Goal: Task Accomplishment & Management: Manage account settings

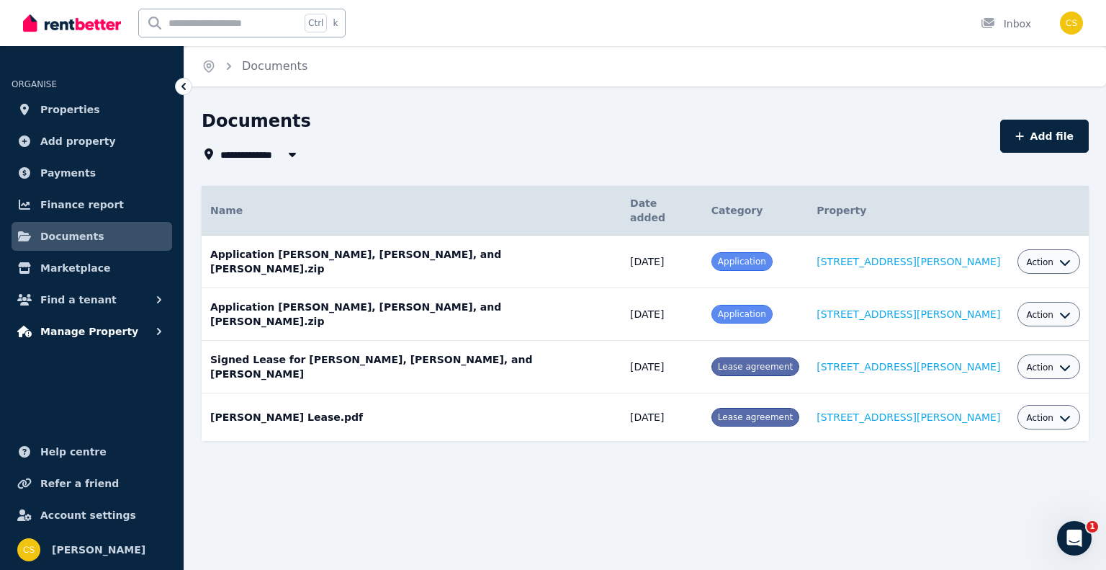
scroll to position [194, 0]
click at [1046, 362] on button "Action" at bounding box center [1048, 368] width 45 height 12
click at [992, 439] on link "Download" at bounding box center [1005, 452] width 138 height 26
click at [262, 456] on div "**********" at bounding box center [645, 300] width 922 height 383
click at [73, 201] on span "Finance report" at bounding box center [82, 204] width 84 height 17
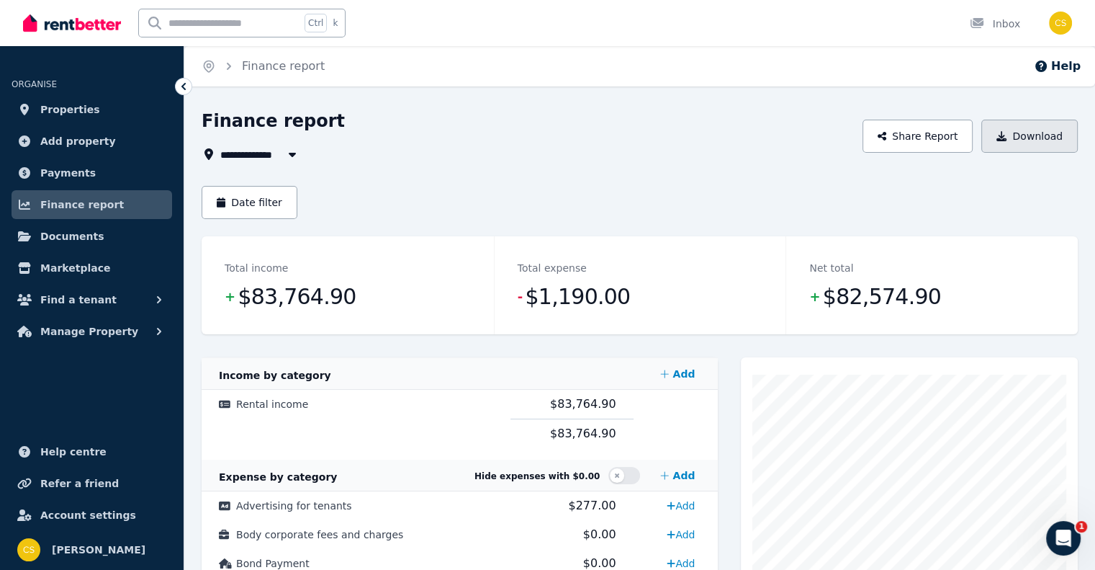
click at [1033, 138] on button "Download" at bounding box center [1030, 136] width 97 height 33
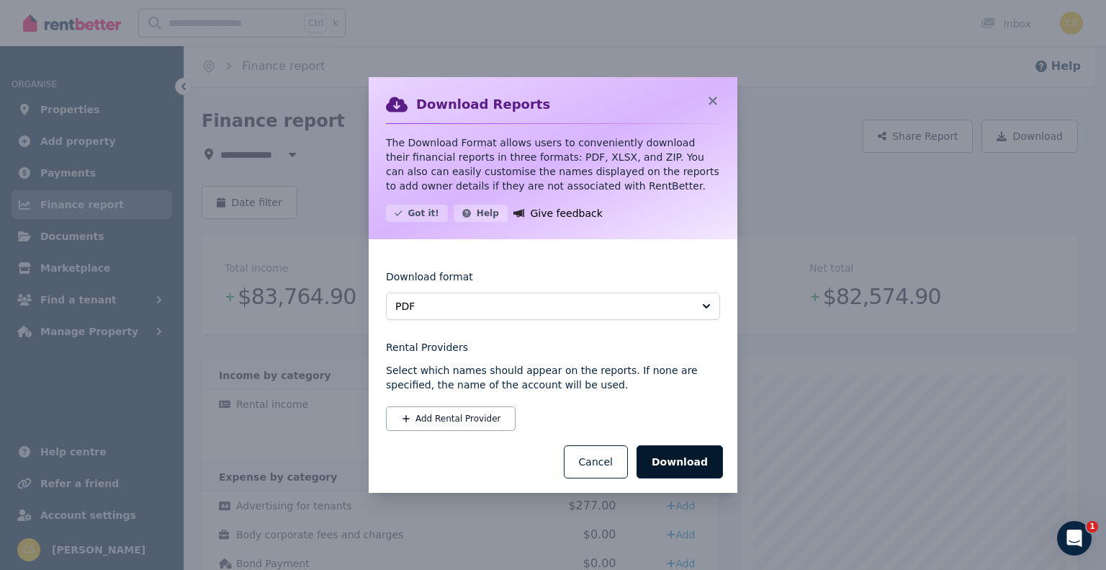
click at [690, 464] on button "Download" at bounding box center [680, 461] width 86 height 33
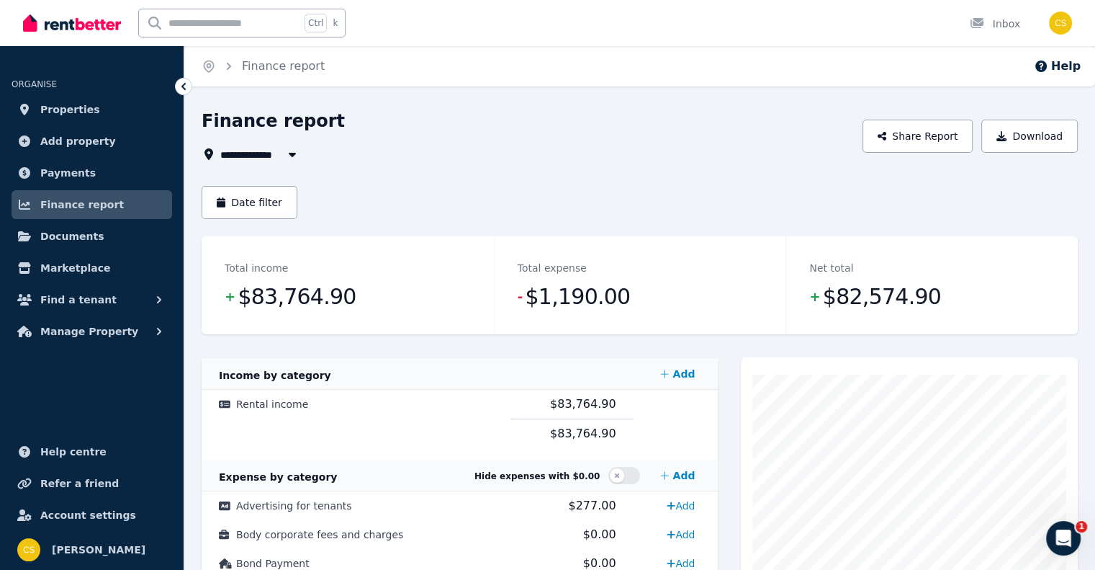
click at [289, 159] on icon "button" at bounding box center [292, 154] width 14 height 12
type input "**********"
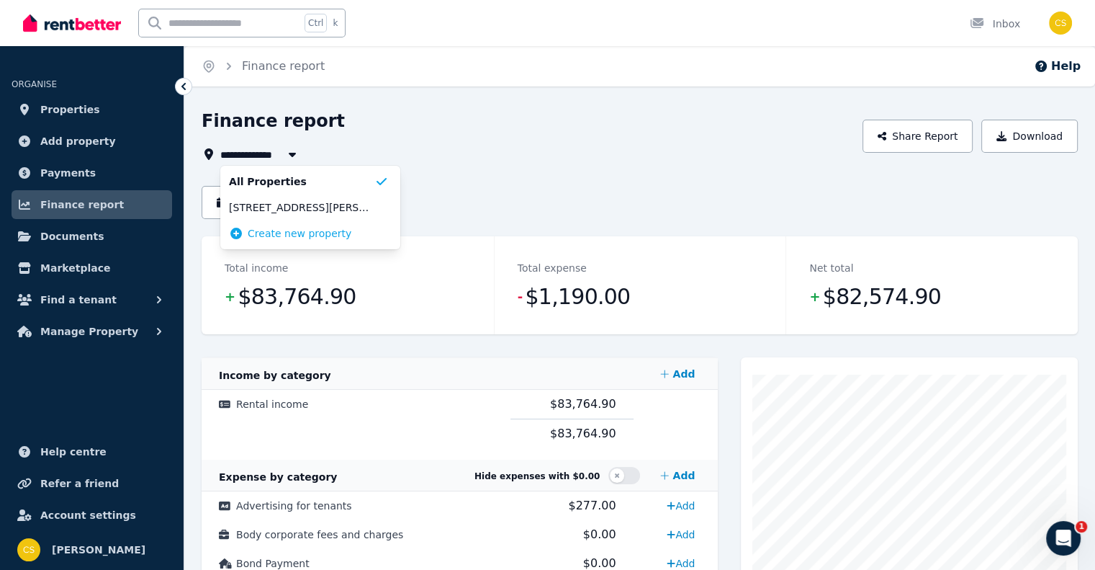
click at [288, 223] on li "Create new property" at bounding box center [310, 233] width 180 height 26
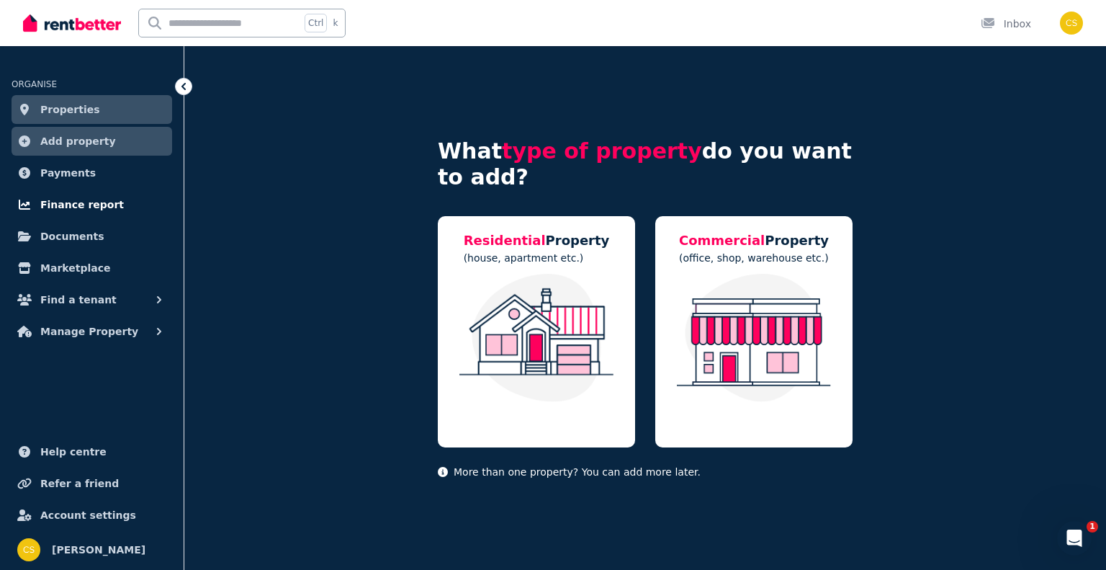
click at [81, 208] on span "Finance report" at bounding box center [82, 204] width 84 height 17
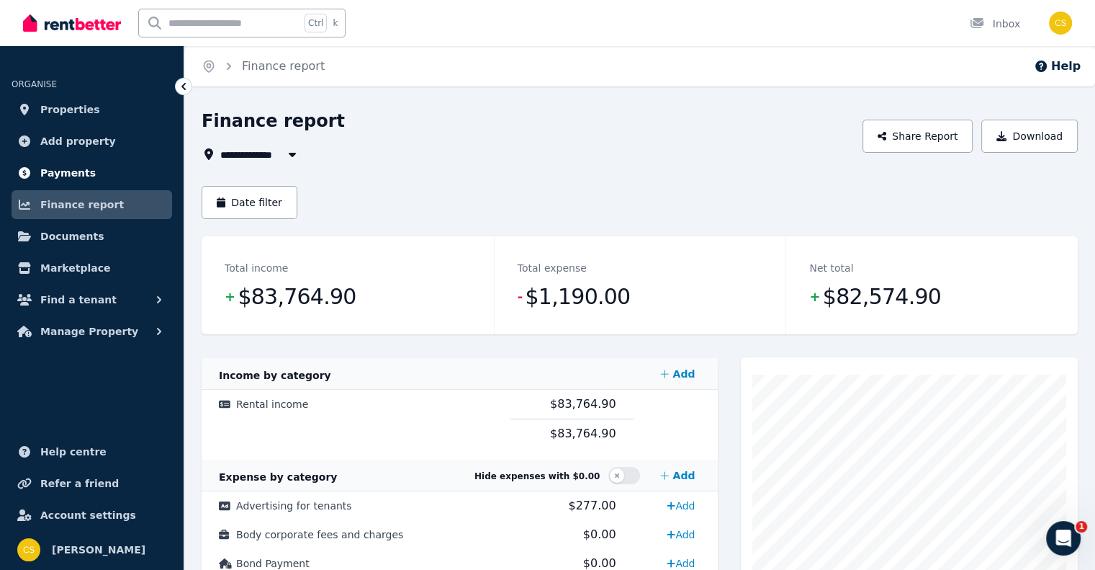
click at [63, 174] on span "Payments" at bounding box center [67, 172] width 55 height 17
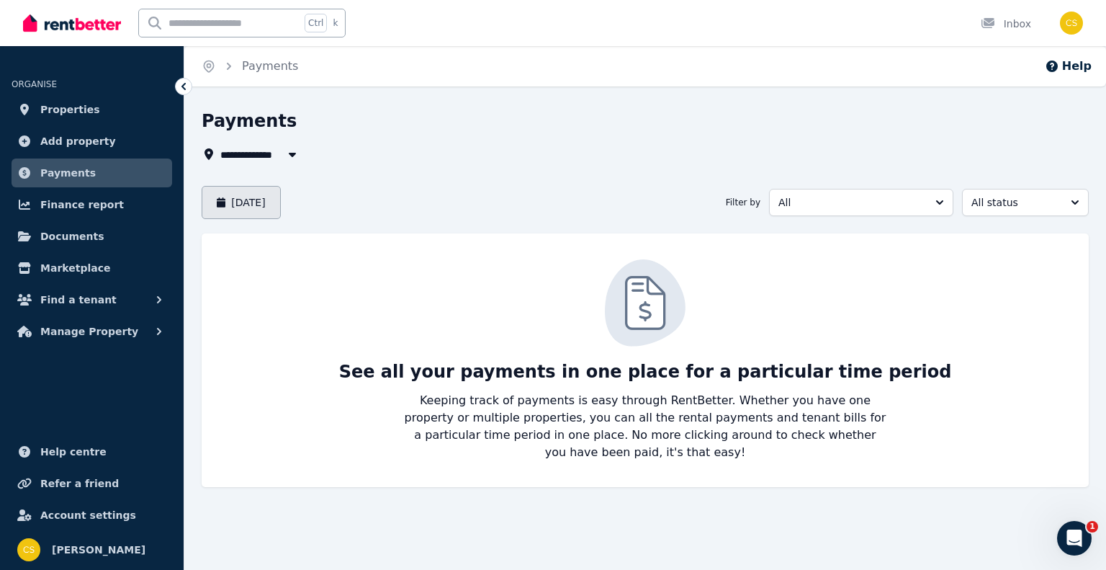
click at [264, 204] on button "[DATE]" at bounding box center [241, 202] width 79 height 33
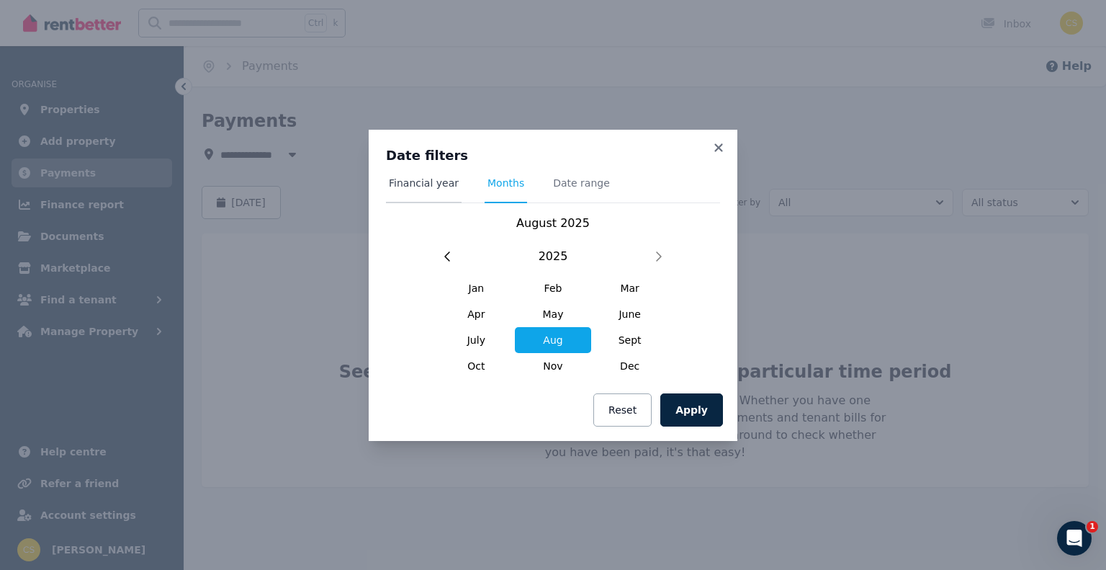
click at [441, 187] on span "Financial year" at bounding box center [424, 183] width 70 height 14
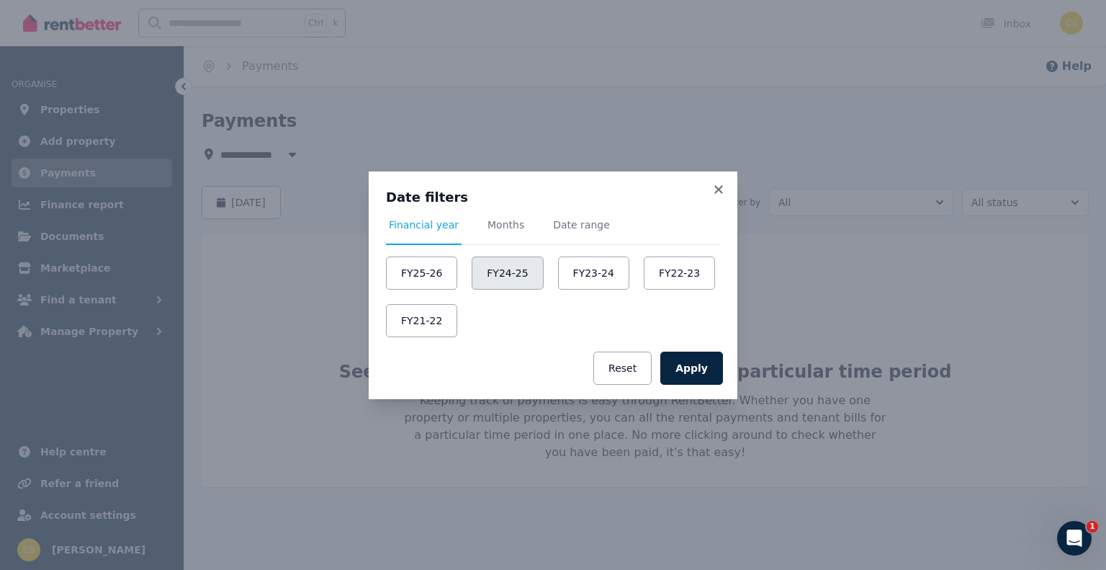
click at [515, 278] on button "FY24-25" at bounding box center [507, 272] width 71 height 33
click at [686, 359] on button "Apply" at bounding box center [691, 367] width 63 height 33
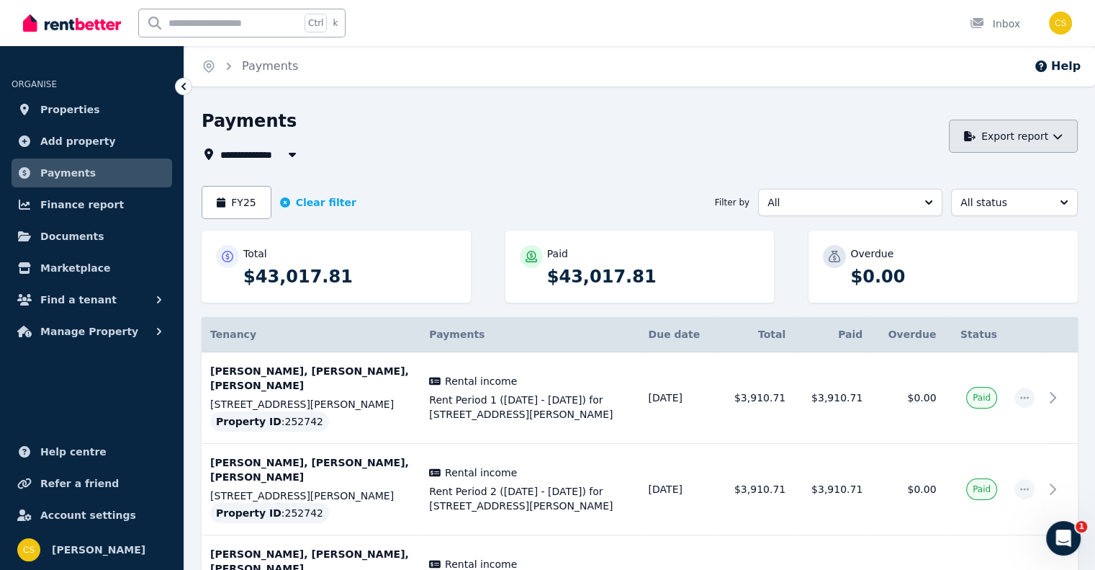
click at [1051, 134] on button "Export report" at bounding box center [1013, 136] width 129 height 33
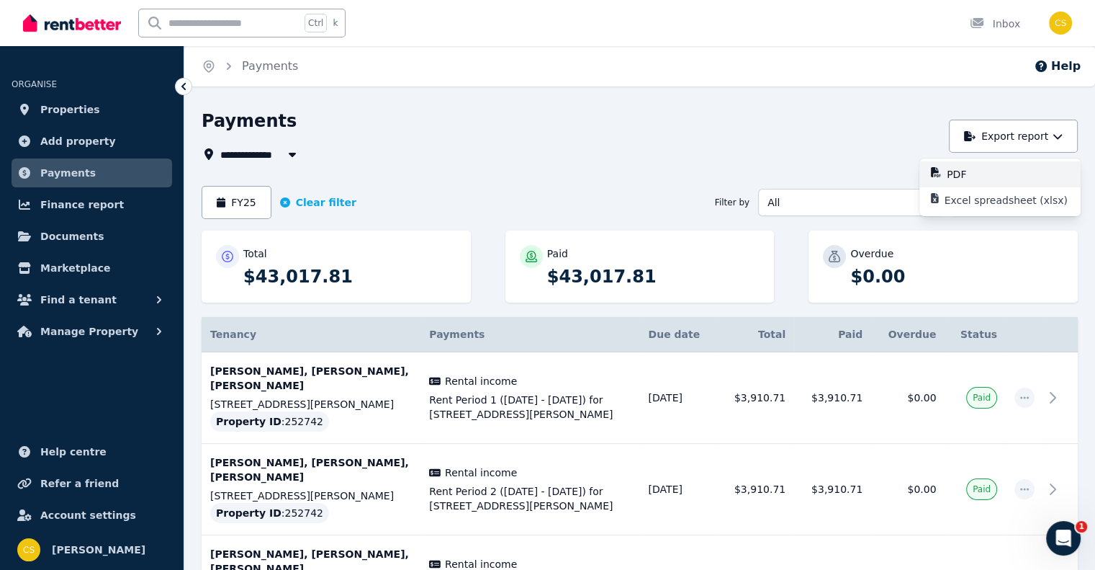
click at [985, 176] on div "PDF" at bounding box center [1008, 174] width 122 height 14
click at [231, 207] on button "FY25" at bounding box center [237, 202] width 70 height 33
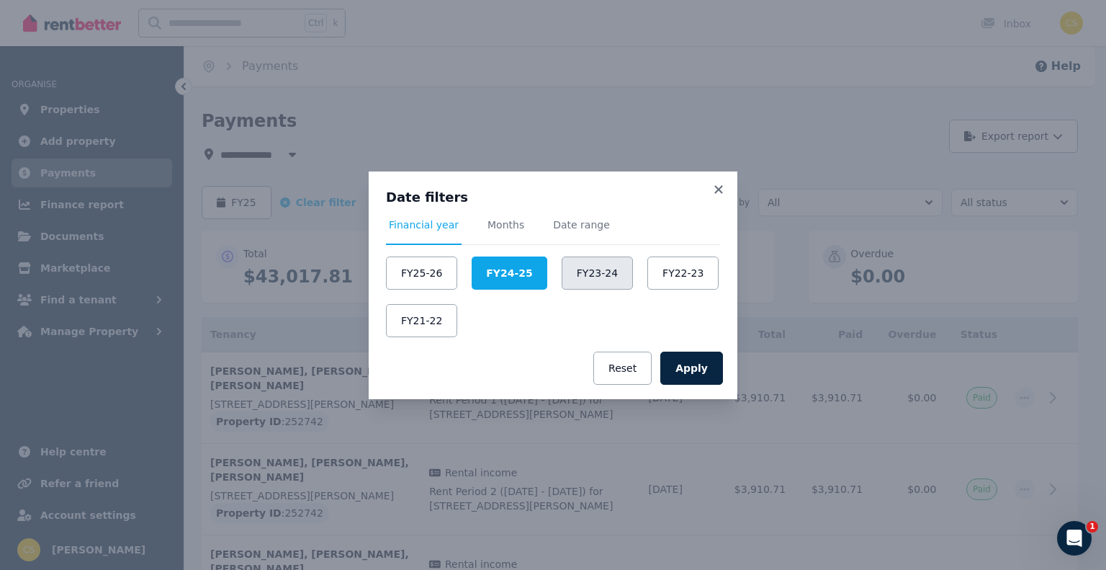
click at [582, 282] on button "FY23-24" at bounding box center [597, 272] width 71 height 33
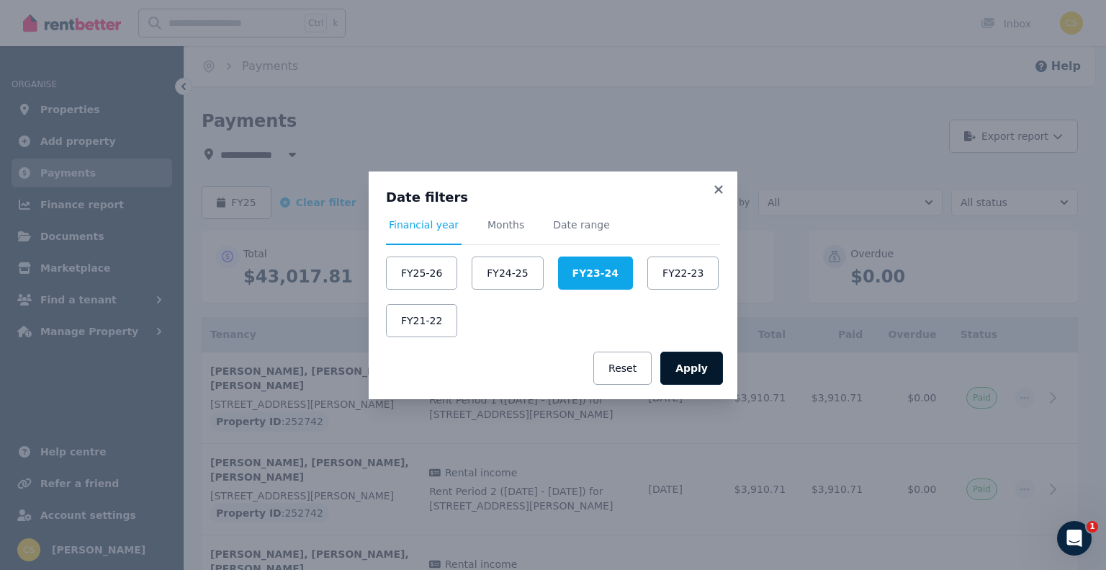
click at [691, 365] on button "Apply" at bounding box center [691, 367] width 63 height 33
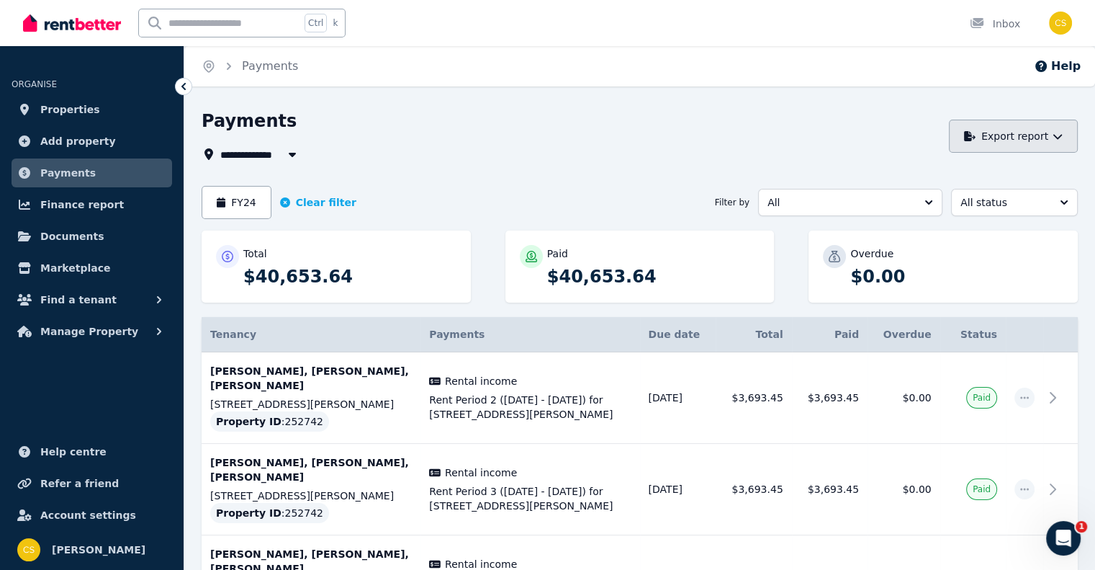
click at [1072, 137] on button "Export report" at bounding box center [1013, 136] width 129 height 33
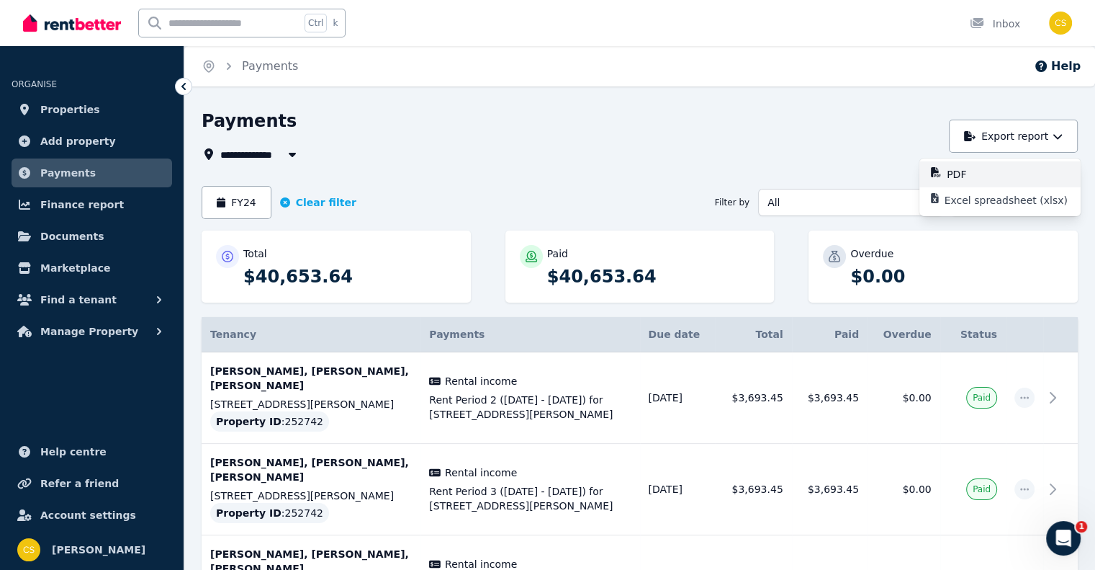
click at [996, 179] on div "PDF" at bounding box center [1008, 174] width 122 height 14
click at [239, 205] on button "FY24" at bounding box center [237, 202] width 70 height 33
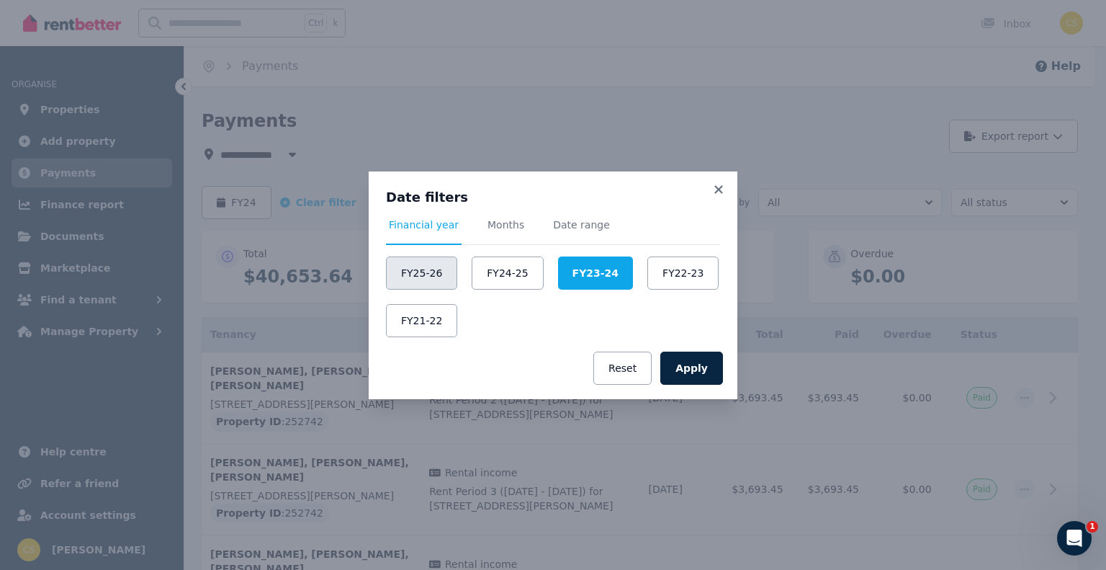
click at [432, 282] on button "FY25-26" at bounding box center [421, 272] width 71 height 33
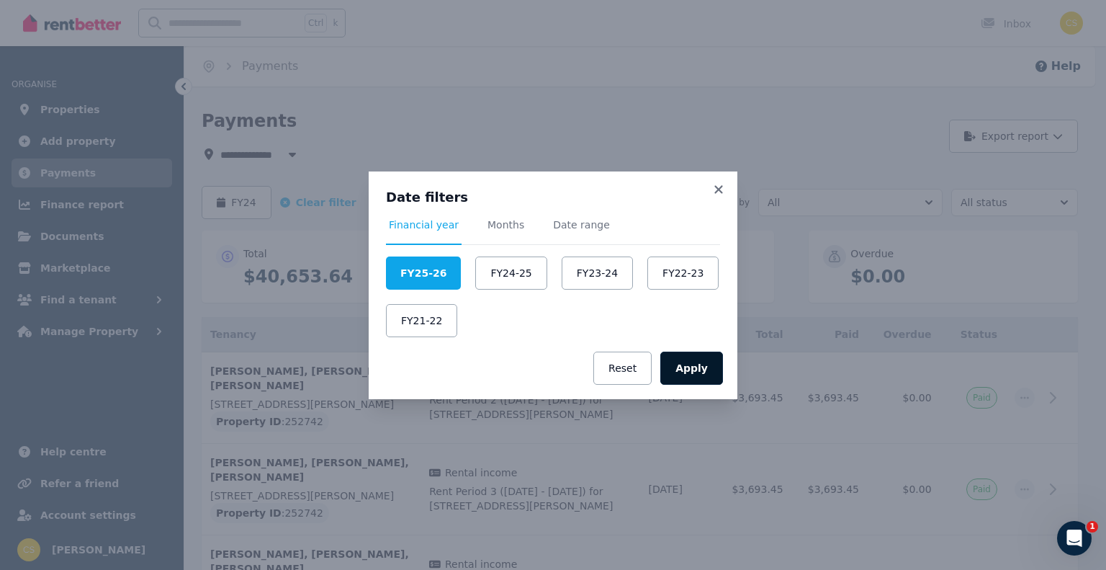
click at [720, 362] on button "Apply" at bounding box center [691, 367] width 63 height 33
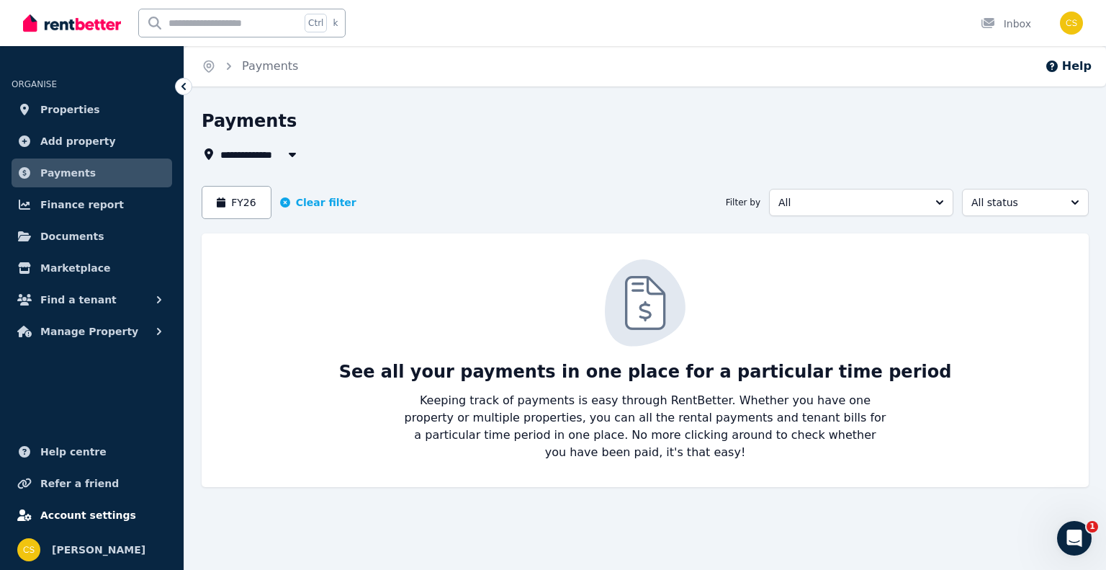
click at [96, 516] on span "Account settings" at bounding box center [88, 514] width 96 height 17
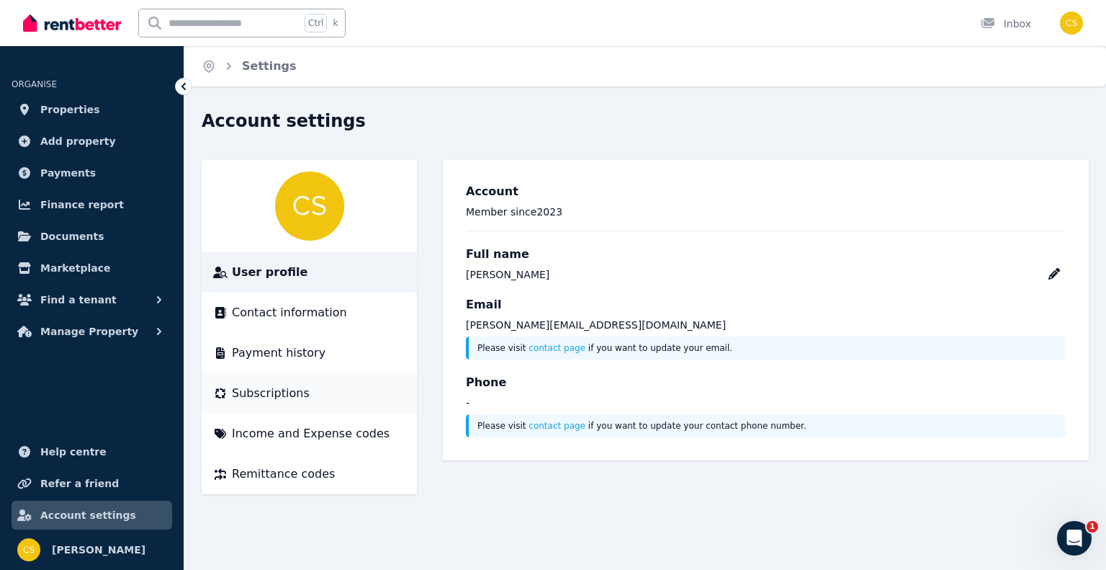
click at [286, 397] on span "Subscriptions" at bounding box center [271, 393] width 78 height 17
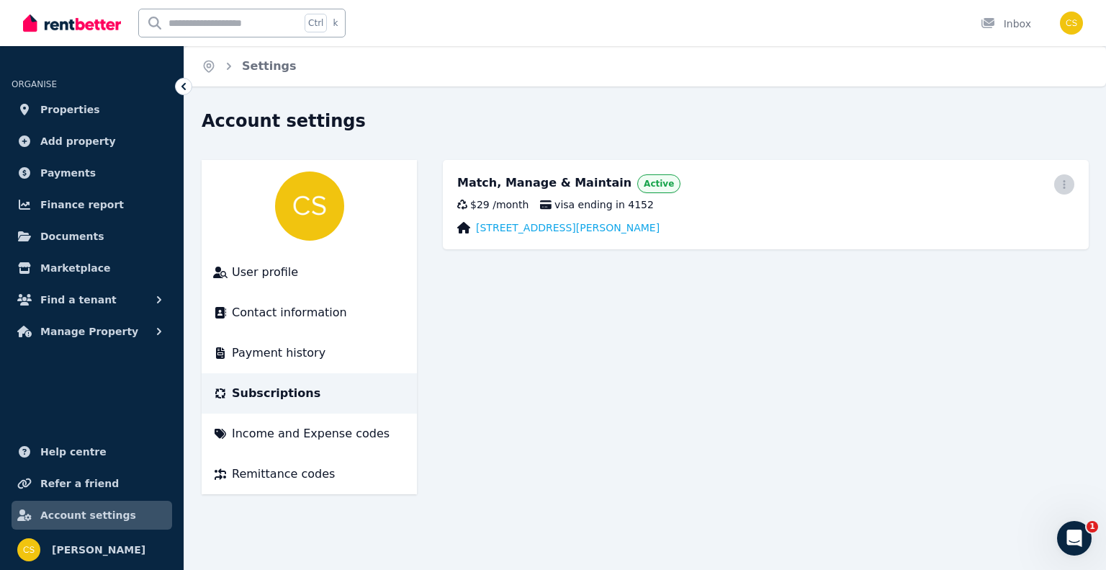
click at [1064, 189] on icon "button" at bounding box center [1065, 184] width 12 height 10
click at [969, 261] on span "Cancel plan" at bounding box center [999, 269] width 127 height 17
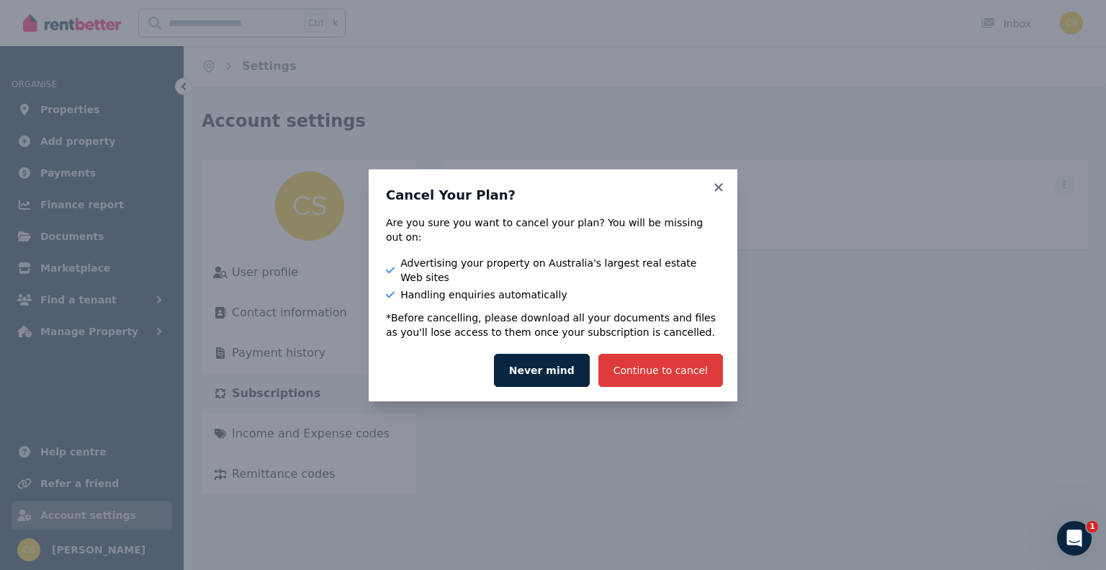
click at [666, 365] on button "Continue to cancel" at bounding box center [660, 370] width 125 height 33
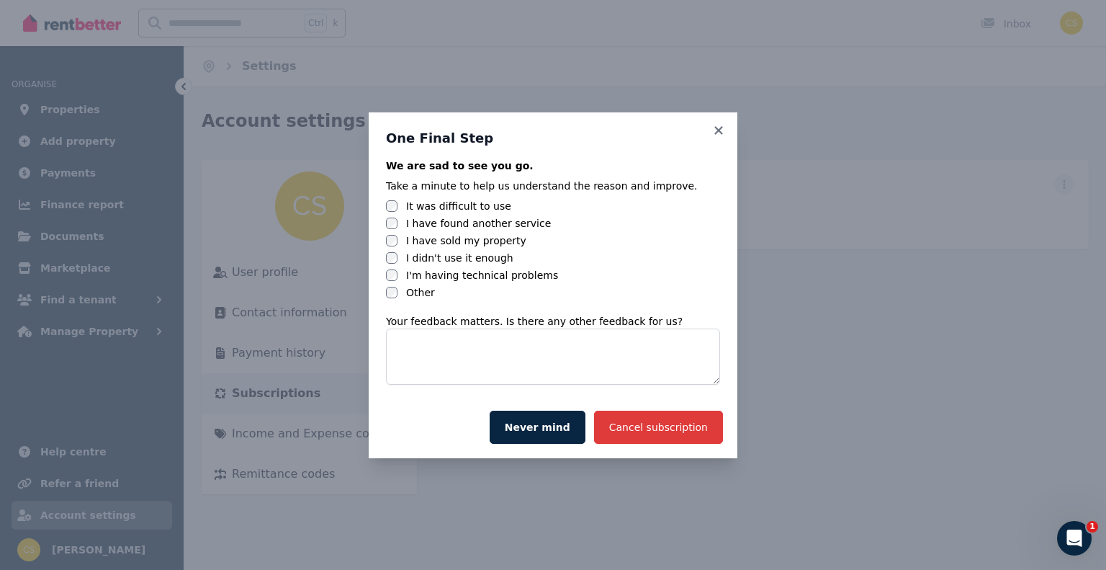
click at [673, 421] on button "Cancel subscription" at bounding box center [658, 427] width 129 height 33
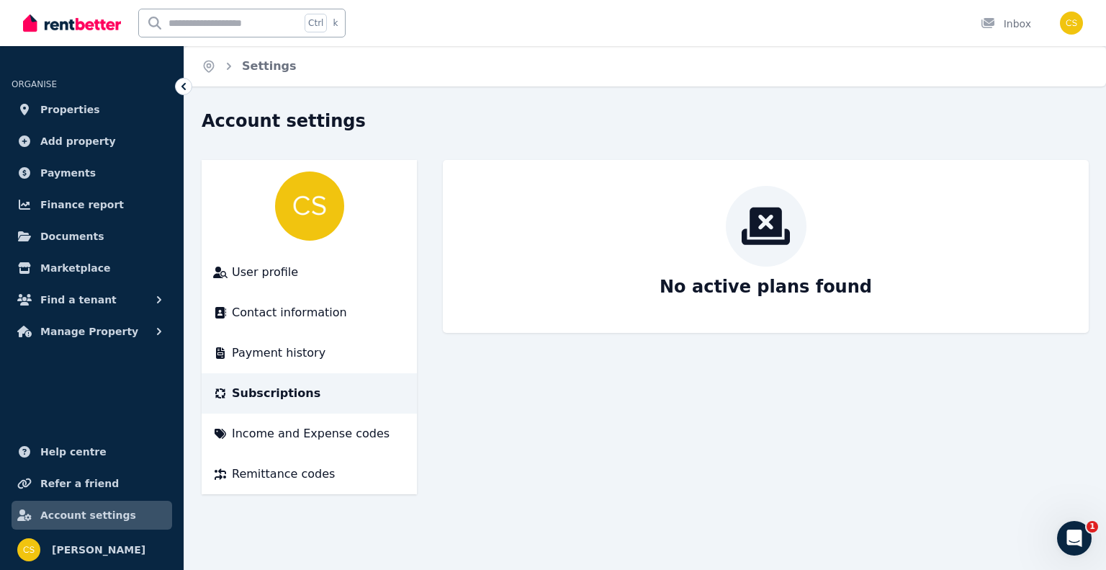
click at [612, 148] on div "Account settings User profile Contact information Payment history Subscriptions…" at bounding box center [645, 301] width 887 height 385
